Goal: Task Accomplishment & Management: Manage account settings

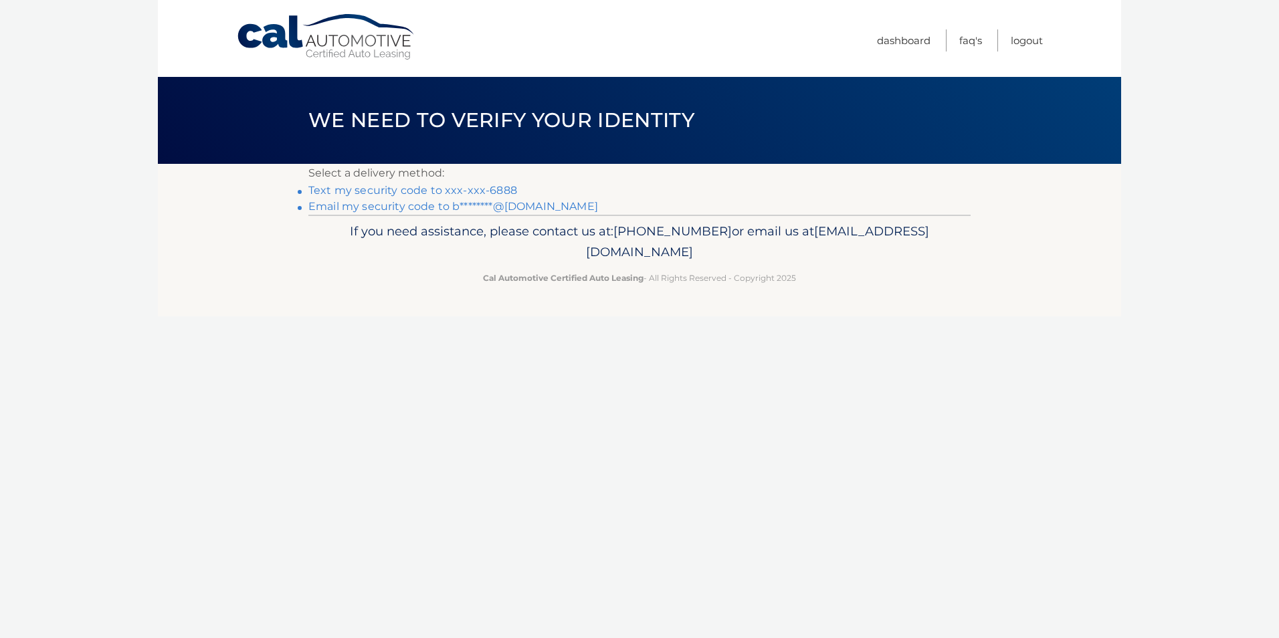
click at [380, 207] on link "Email my security code to b********@gmail.com" at bounding box center [453, 206] width 290 height 13
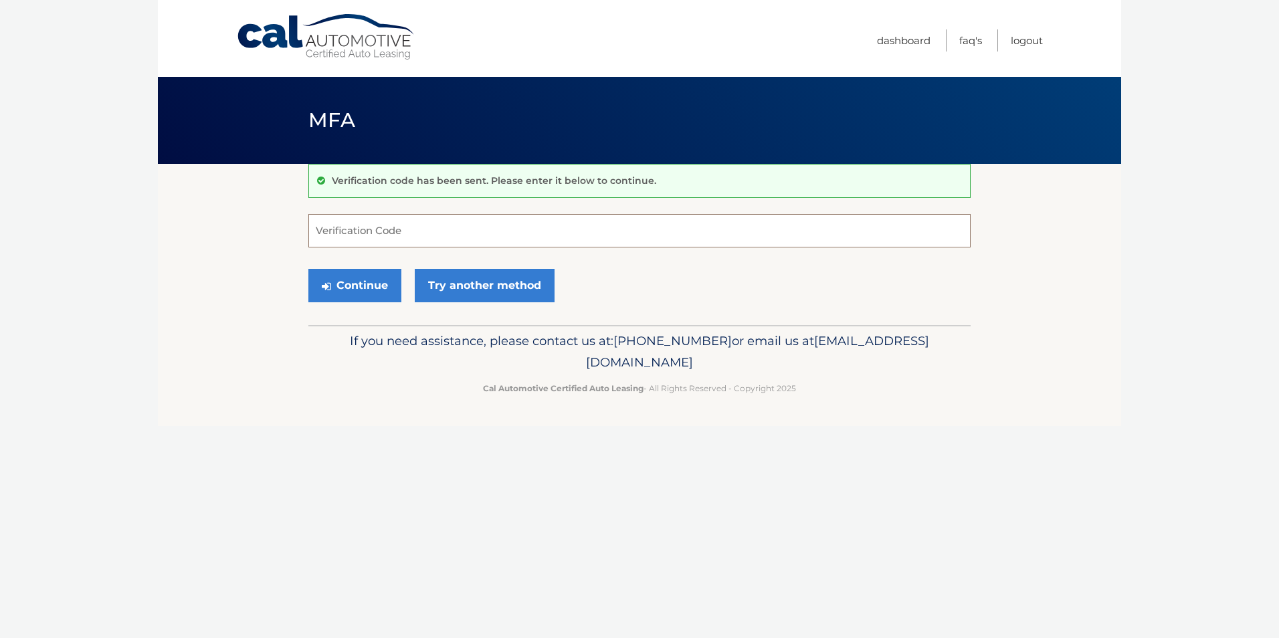
click at [414, 225] on input "Verification Code" at bounding box center [639, 230] width 662 height 33
type input "297265"
click at [308, 269] on button "Continue" at bounding box center [354, 285] width 93 height 33
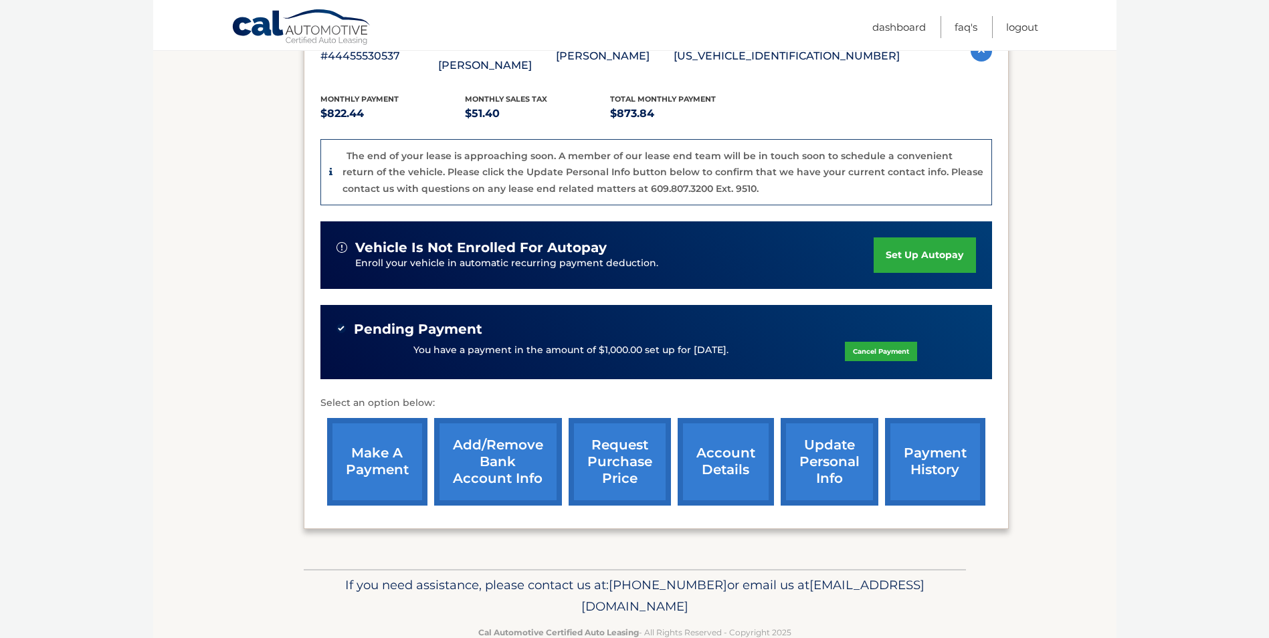
scroll to position [281, 0]
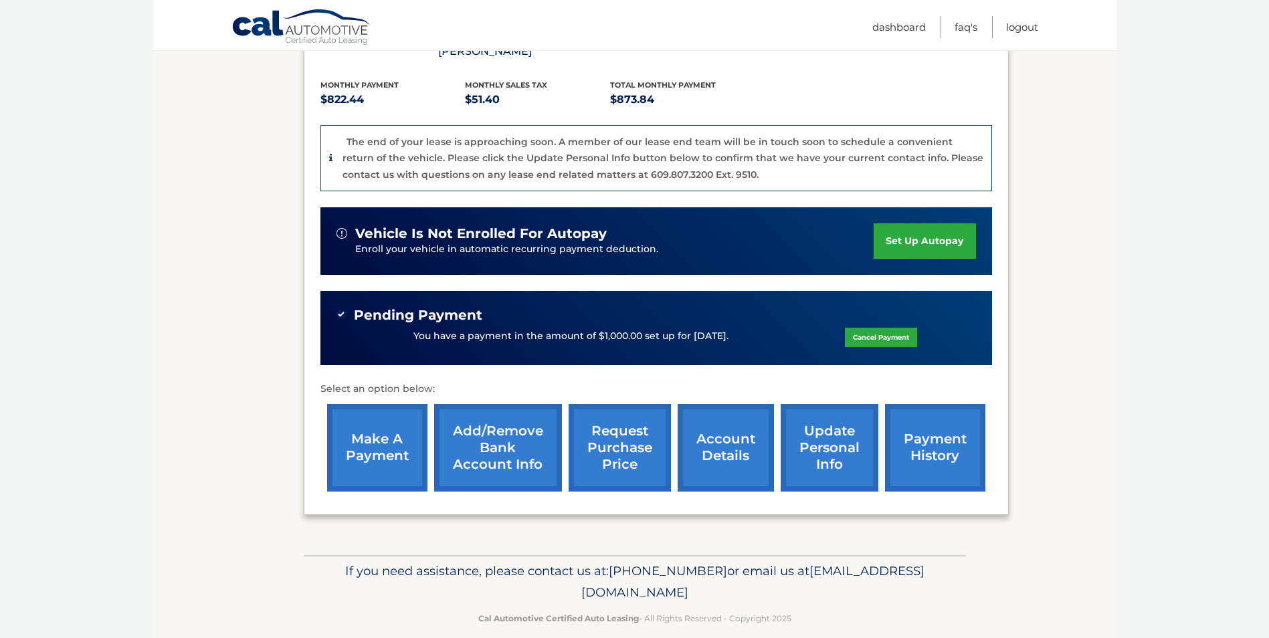
click at [719, 431] on link "account details" at bounding box center [726, 448] width 96 height 88
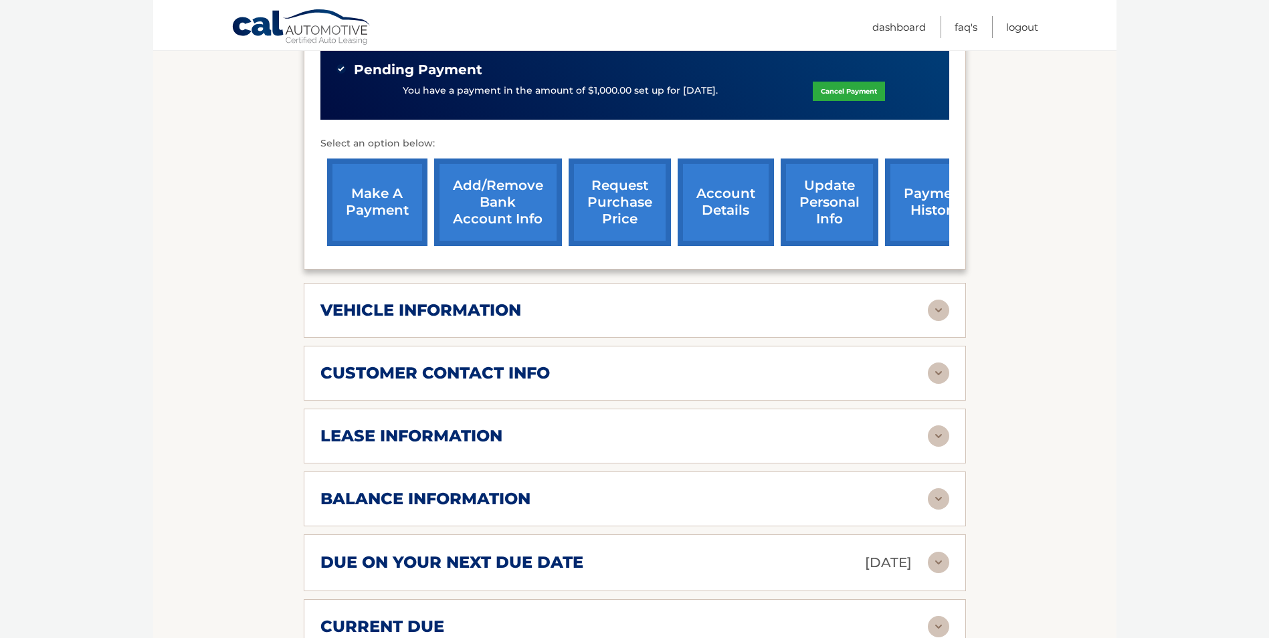
scroll to position [468, 0]
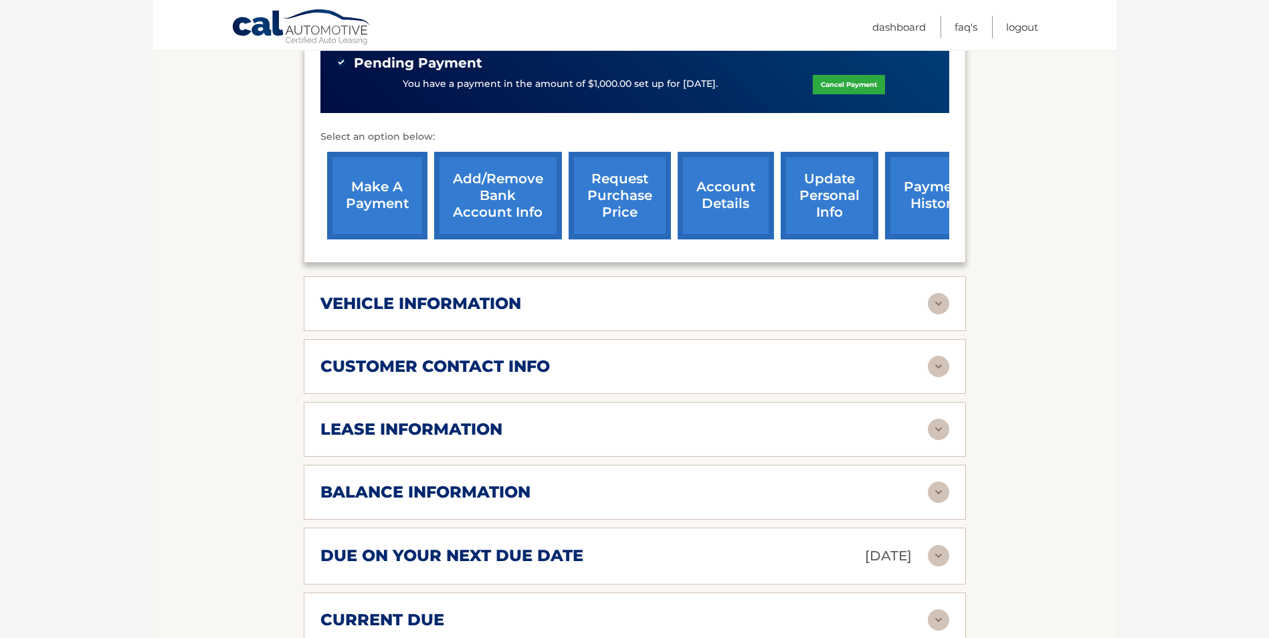
click at [934, 356] on img at bounding box center [938, 366] width 21 height 21
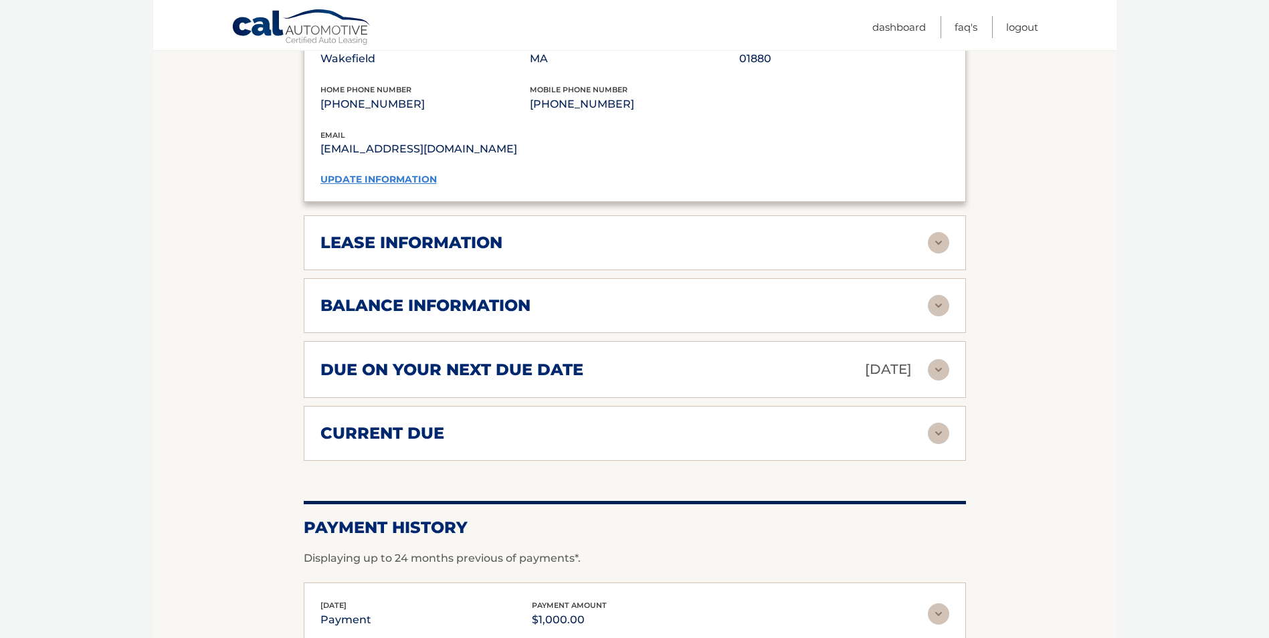
scroll to position [937, 0]
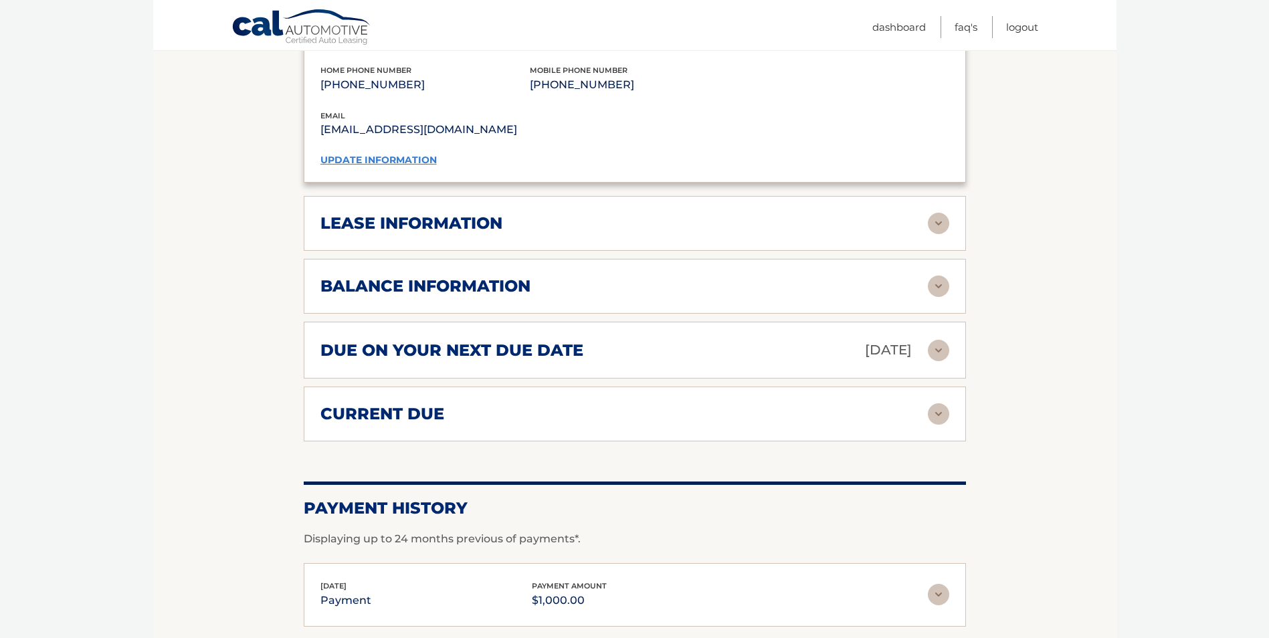
click at [944, 276] on img at bounding box center [938, 286] width 21 height 21
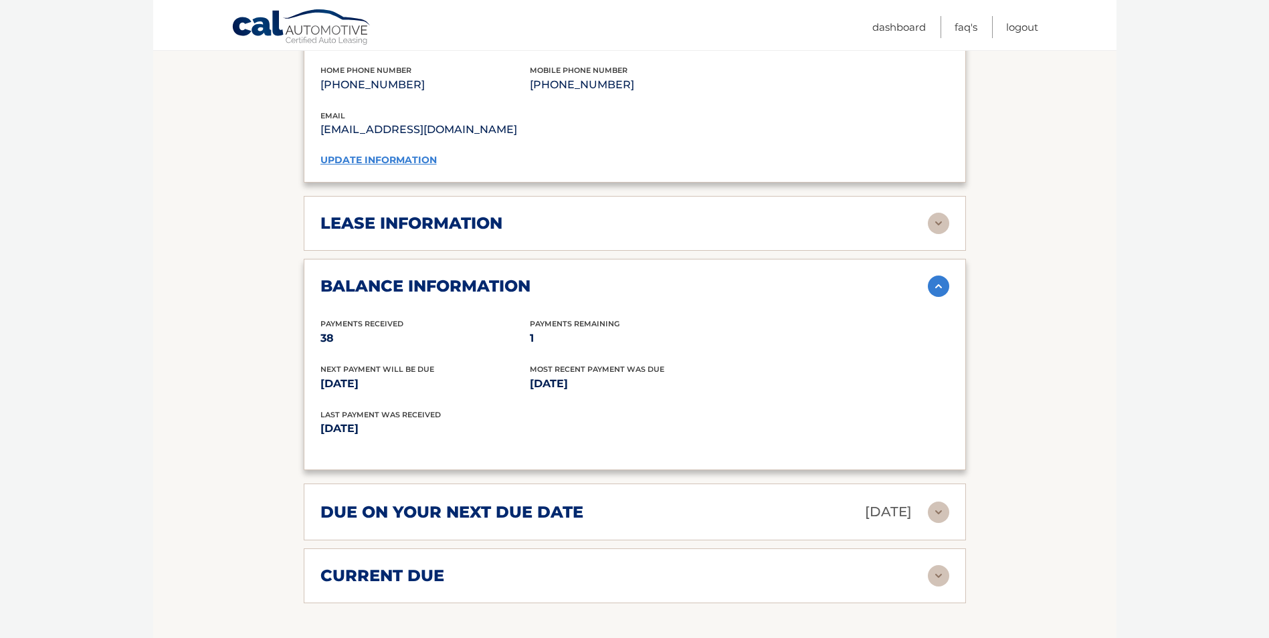
click at [934, 213] on img at bounding box center [938, 223] width 21 height 21
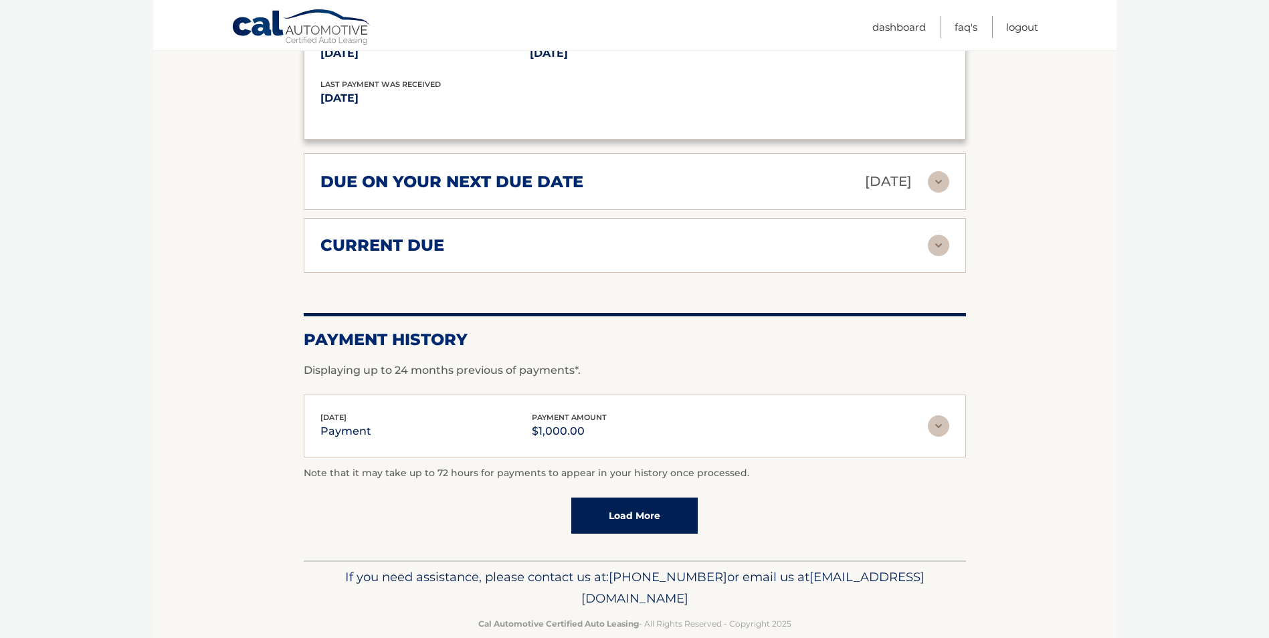
scroll to position [1524, 0]
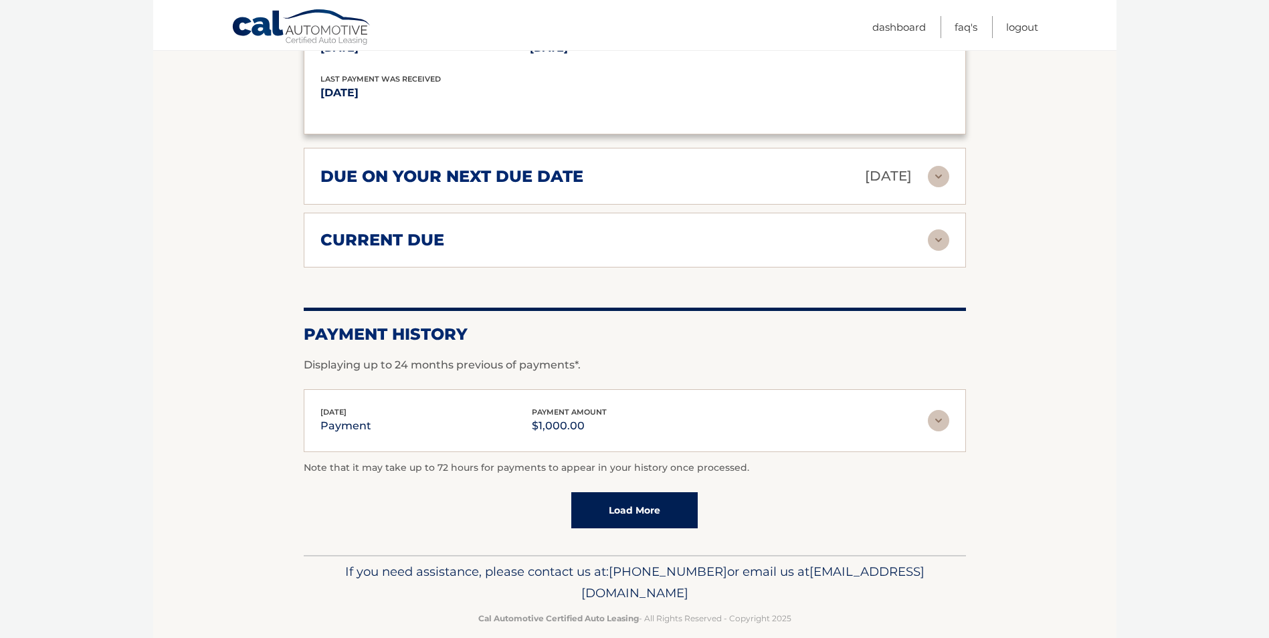
click at [649, 576] on span "[EMAIL_ADDRESS][DOMAIN_NAME]" at bounding box center [752, 582] width 343 height 37
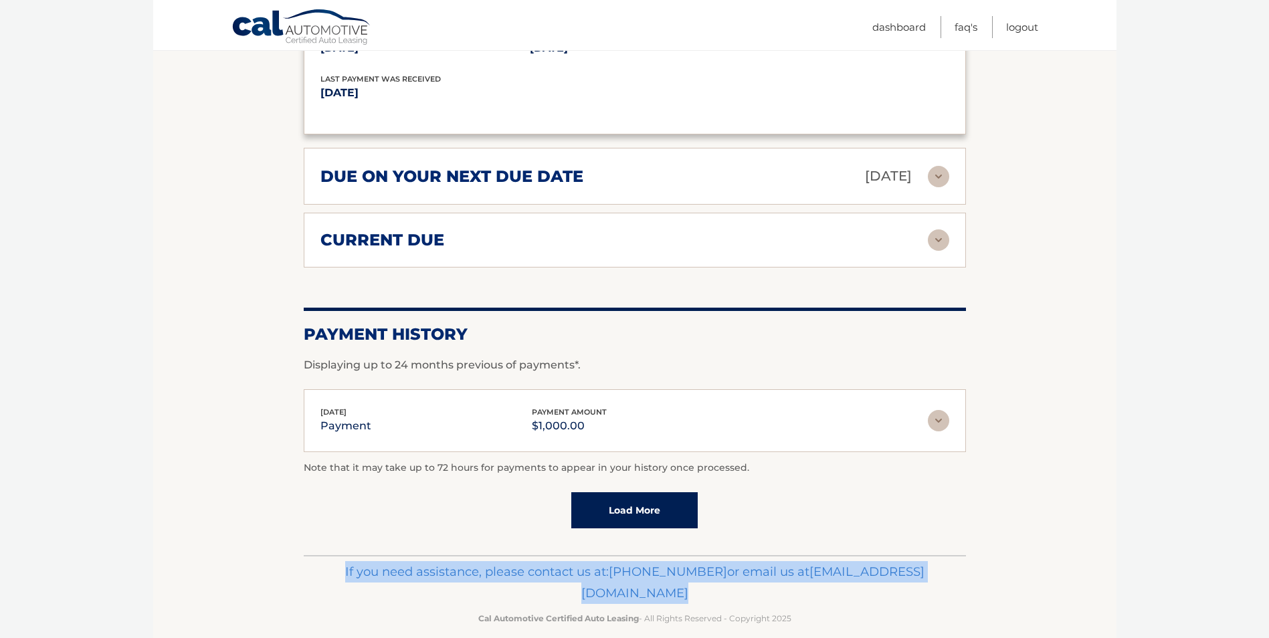
click at [649, 576] on span "[EMAIL_ADDRESS][DOMAIN_NAME]" at bounding box center [752, 582] width 343 height 37
drag, startPoint x: 649, startPoint y: 576, endPoint x: 781, endPoint y: 576, distance: 131.1
click at [781, 576] on p "If you need assistance, please contact us at: 609-807-3200 or email us at Custo…" at bounding box center [634, 582] width 645 height 43
click at [744, 578] on span "[EMAIL_ADDRESS][DOMAIN_NAME]" at bounding box center [752, 582] width 343 height 37
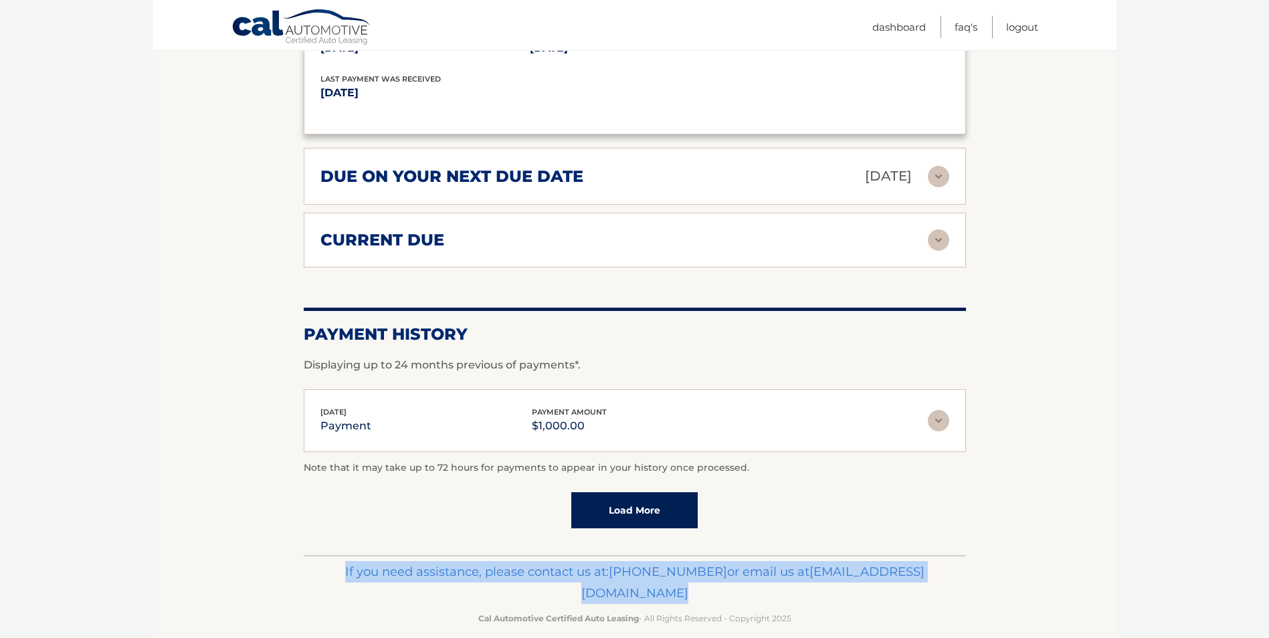
click at [623, 563] on p "If you need assistance, please contact us at: 609-807-3200 or email us at Custo…" at bounding box center [634, 582] width 645 height 43
click at [585, 561] on p "If you need assistance, please contact us at: 609-807-3200 or email us at Custo…" at bounding box center [634, 582] width 645 height 43
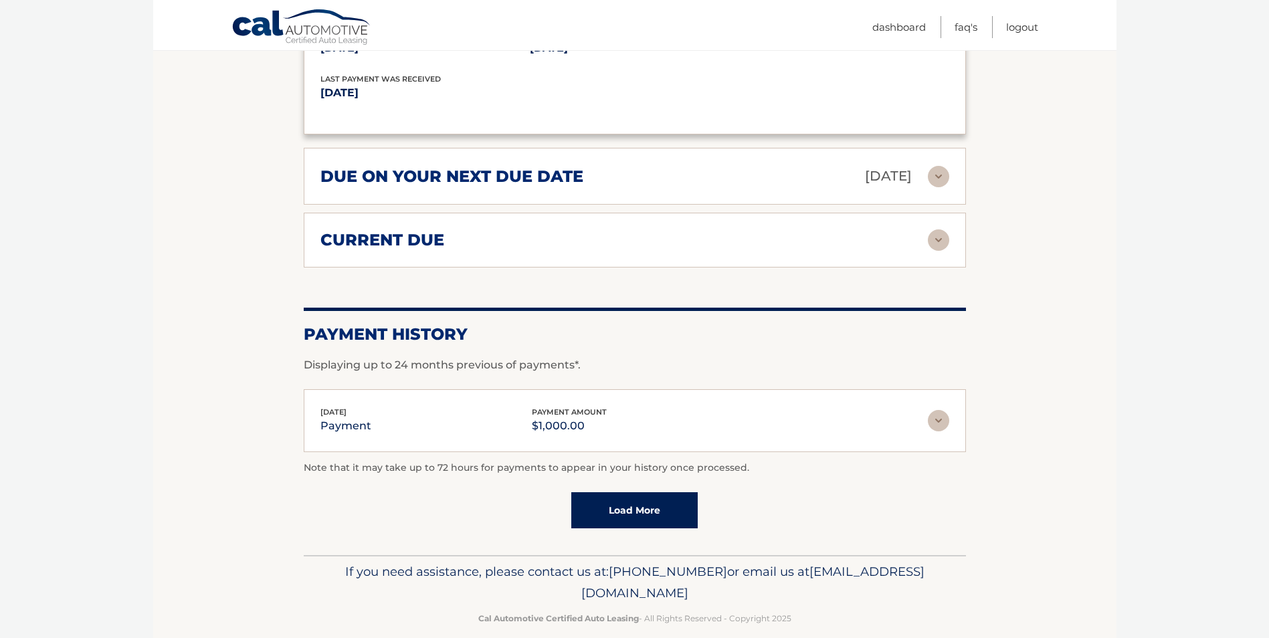
drag, startPoint x: 470, startPoint y: 495, endPoint x: 437, endPoint y: 494, distance: 32.8
click at [469, 494] on div "Note that it may take up to 72 hours for payments to appear in your history onc…" at bounding box center [635, 494] width 662 height 68
drag, startPoint x: 517, startPoint y: 573, endPoint x: 751, endPoint y: 573, distance: 234.1
click at [751, 573] on span "[EMAIL_ADDRESS][DOMAIN_NAME]" at bounding box center [752, 582] width 343 height 37
copy span "[EMAIL_ADDRESS][DOMAIN_NAME]"
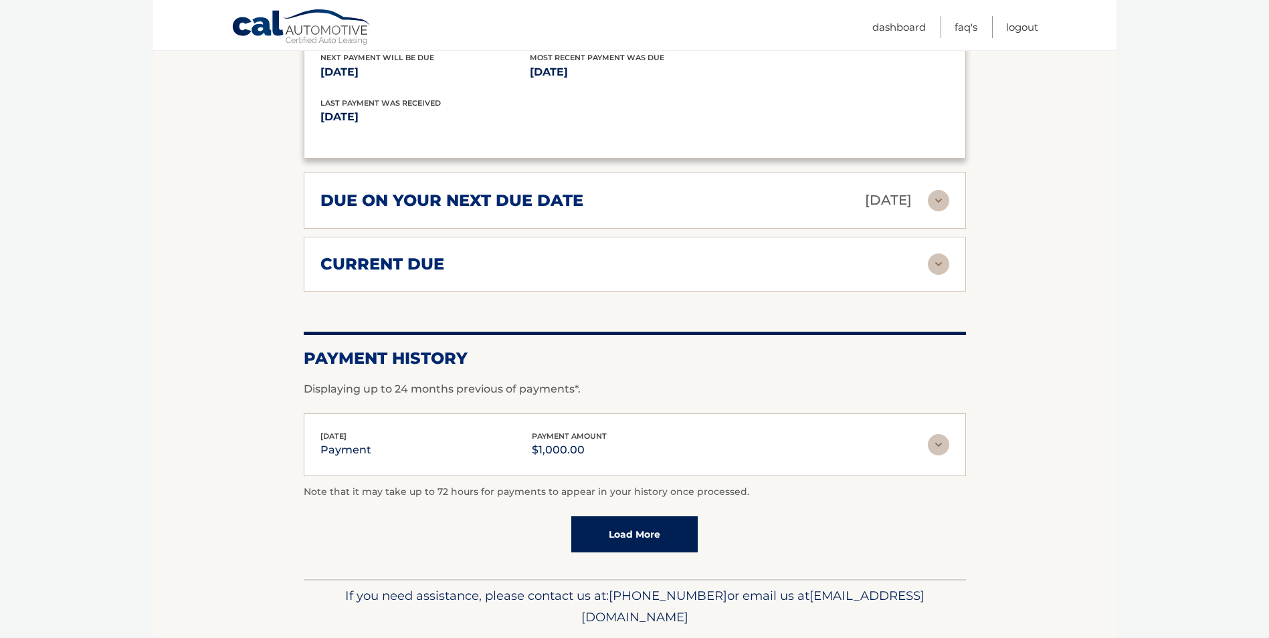
click at [937, 190] on img at bounding box center [938, 200] width 21 height 21
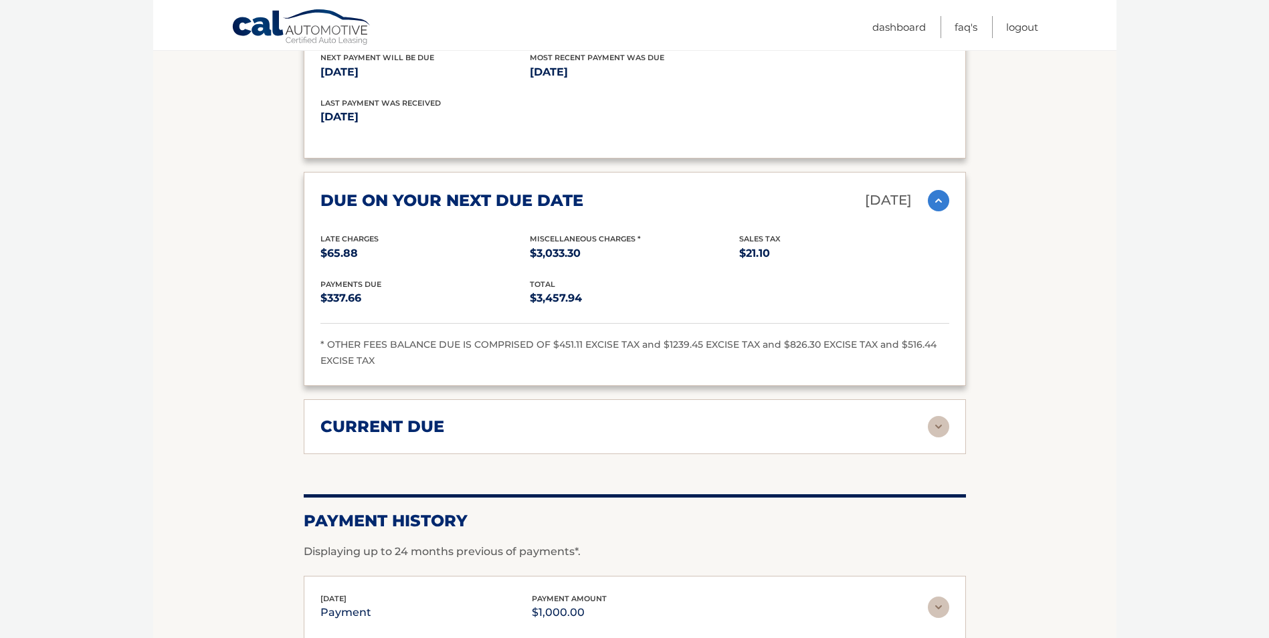
click at [940, 597] on img at bounding box center [938, 607] width 21 height 21
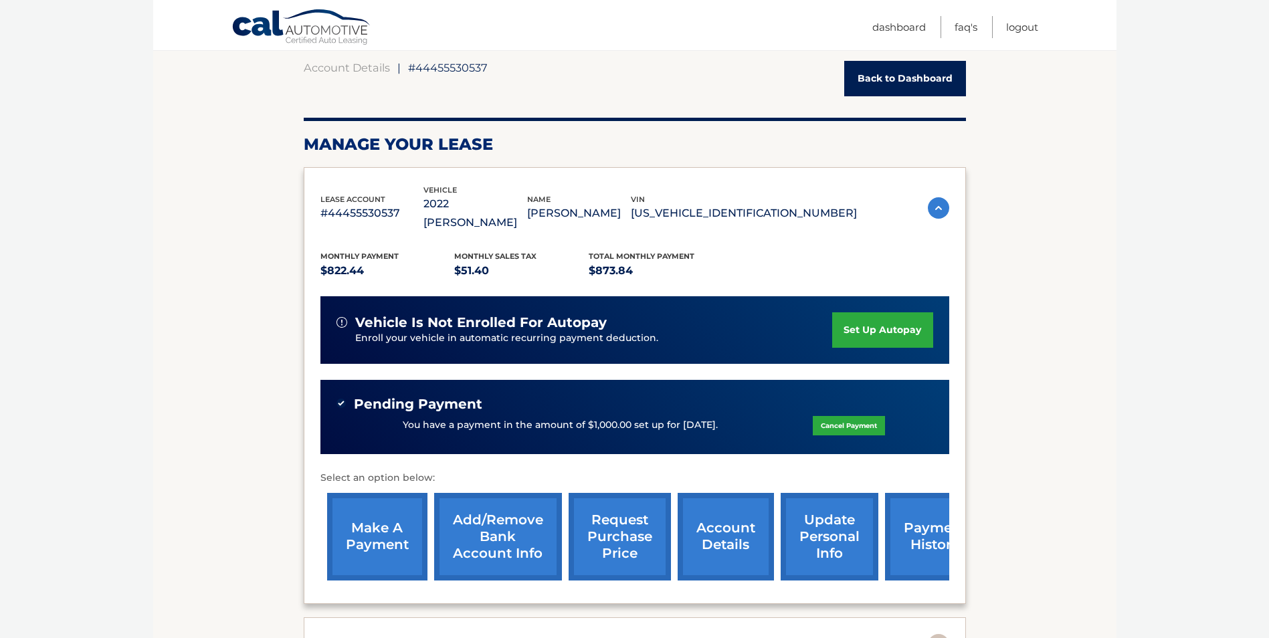
scroll to position [89, 0]
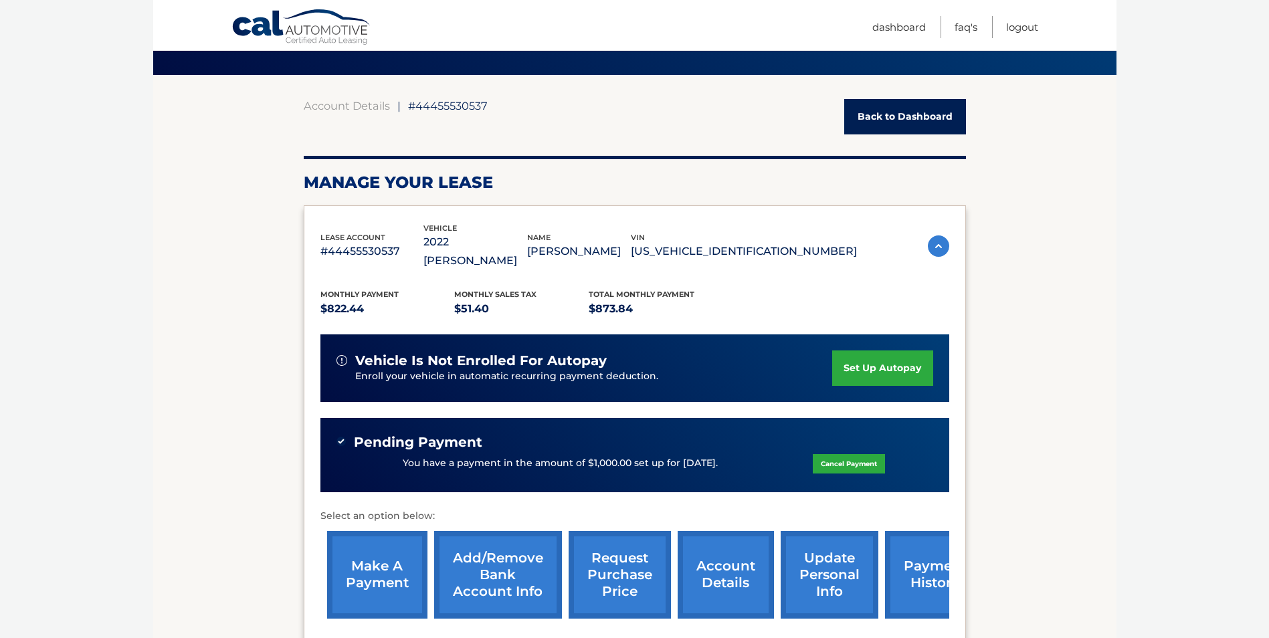
click at [914, 119] on link "Back to Dashboard" at bounding box center [905, 116] width 122 height 35
